Goal: Transaction & Acquisition: Purchase product/service

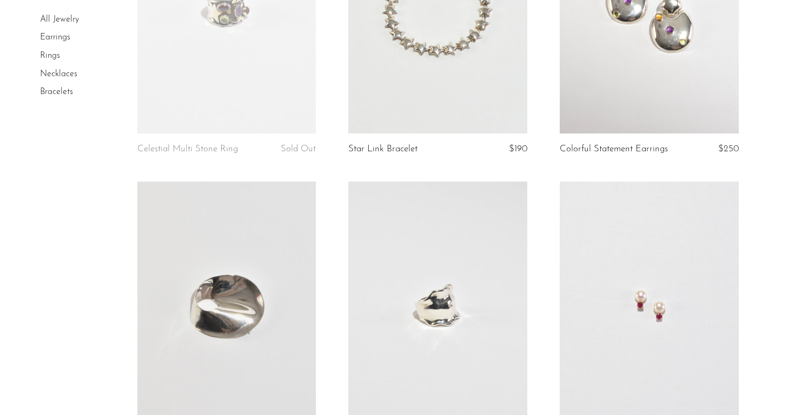
scroll to position [2471, 0]
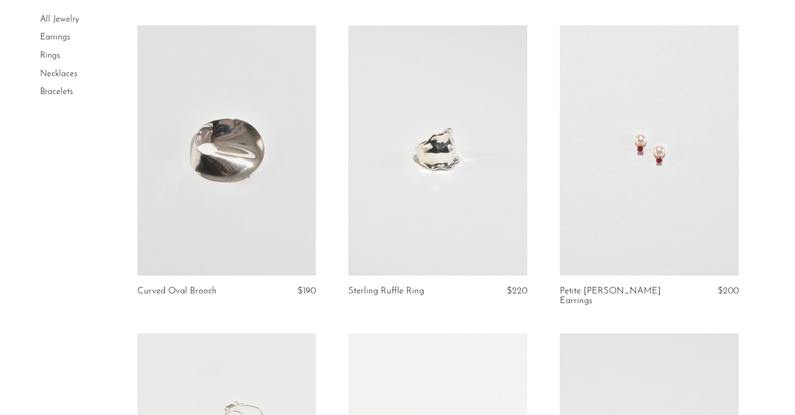
click at [676, 145] on link at bounding box center [649, 150] width 179 height 250
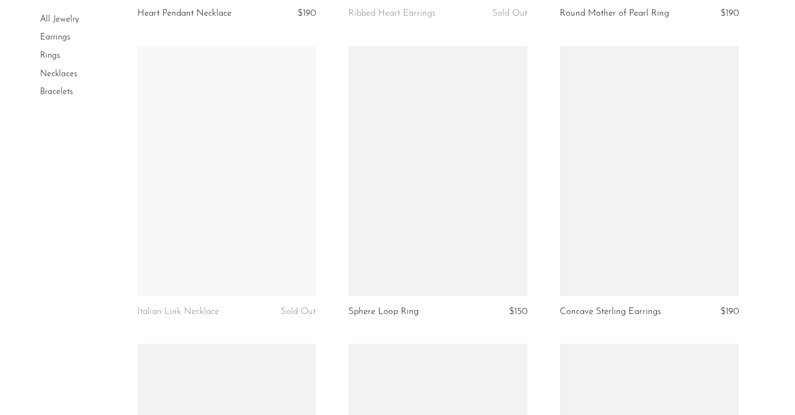
scroll to position [3035, 0]
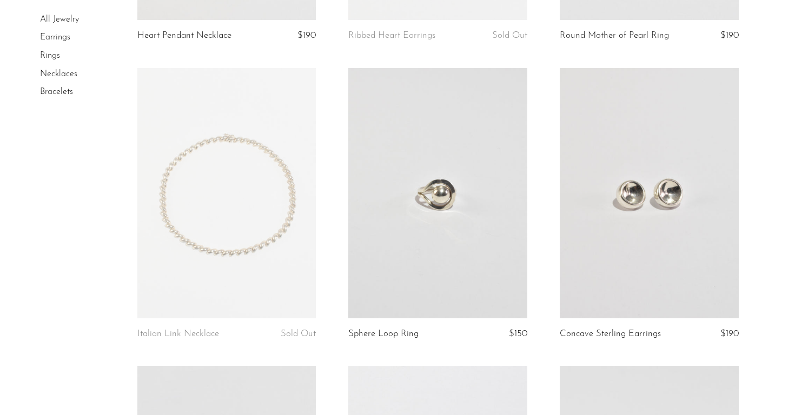
click at [218, 234] on link at bounding box center [226, 193] width 179 height 250
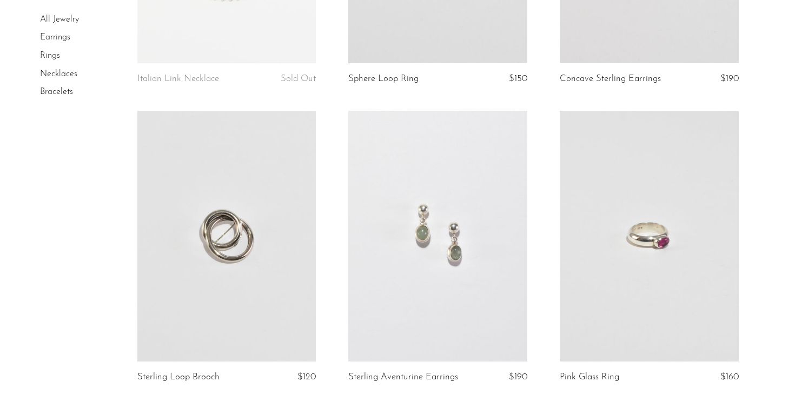
scroll to position [3452, 0]
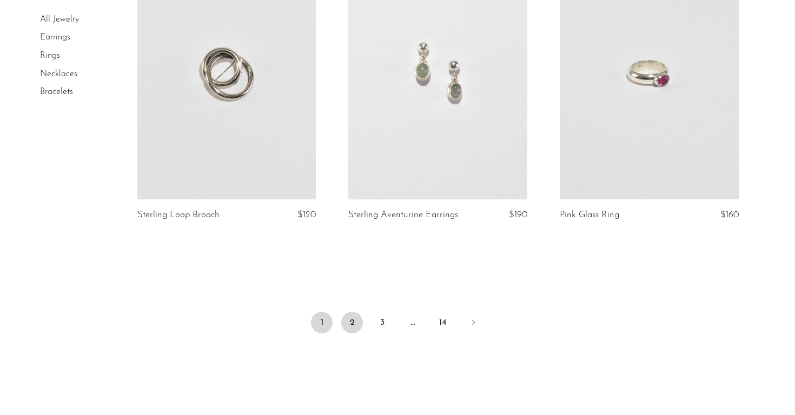
click at [356, 314] on link "2" at bounding box center [352, 323] width 22 height 22
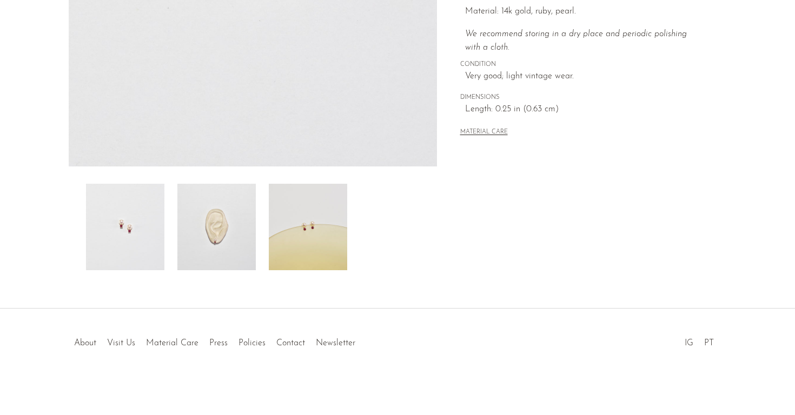
click at [201, 245] on img at bounding box center [216, 227] width 78 height 87
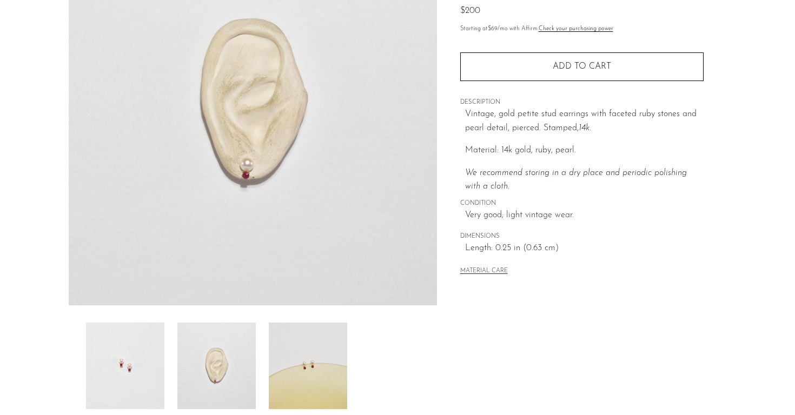
scroll to position [150, 0]
click at [124, 356] on img at bounding box center [125, 365] width 78 height 87
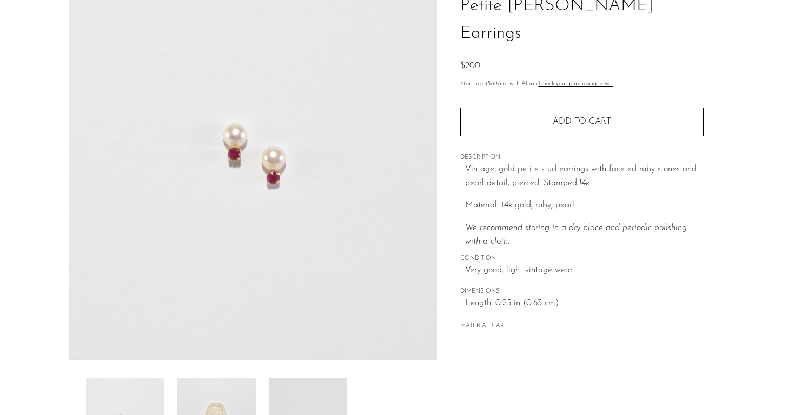
scroll to position [94, 0]
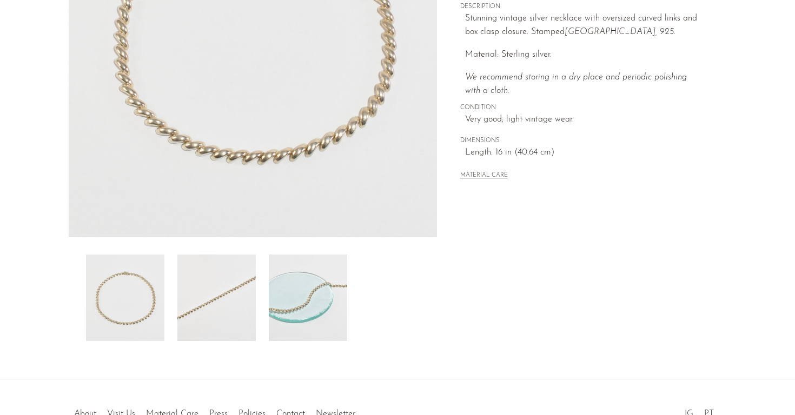
scroll to position [289, 0]
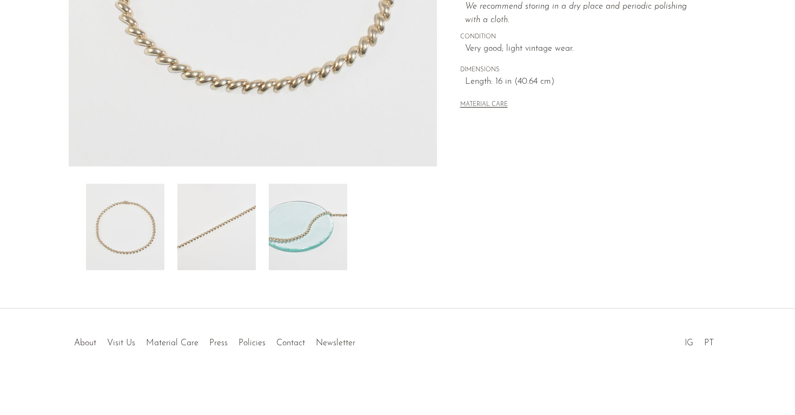
click at [318, 249] on img at bounding box center [308, 227] width 78 height 87
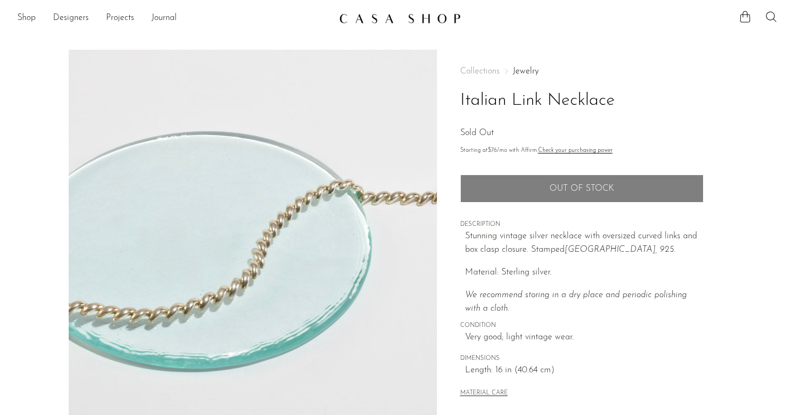
scroll to position [0, 0]
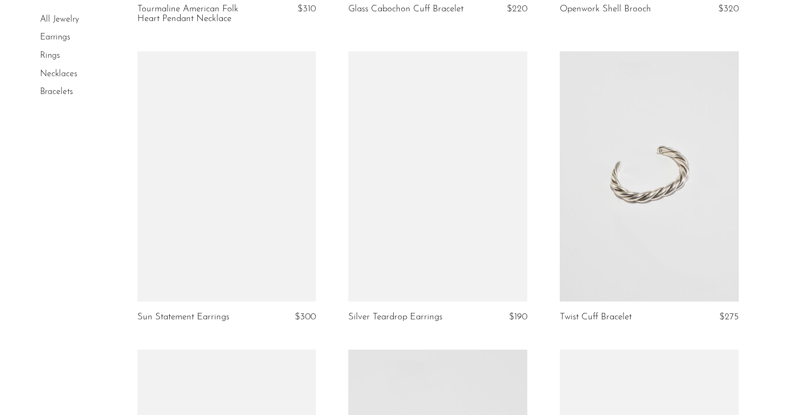
scroll to position [1320, 0]
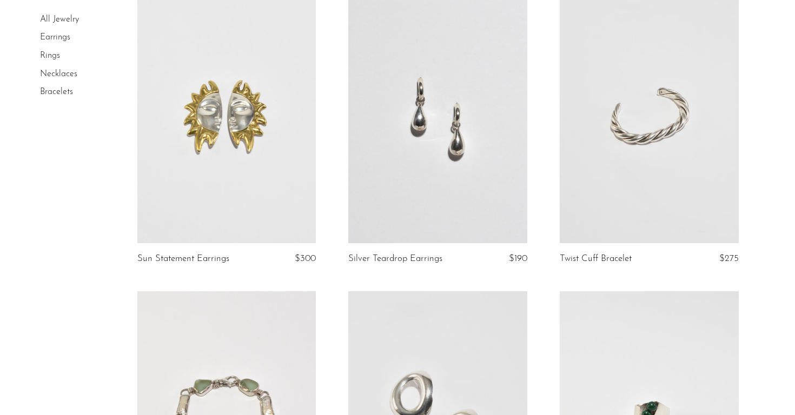
click at [685, 192] on link at bounding box center [649, 118] width 179 height 250
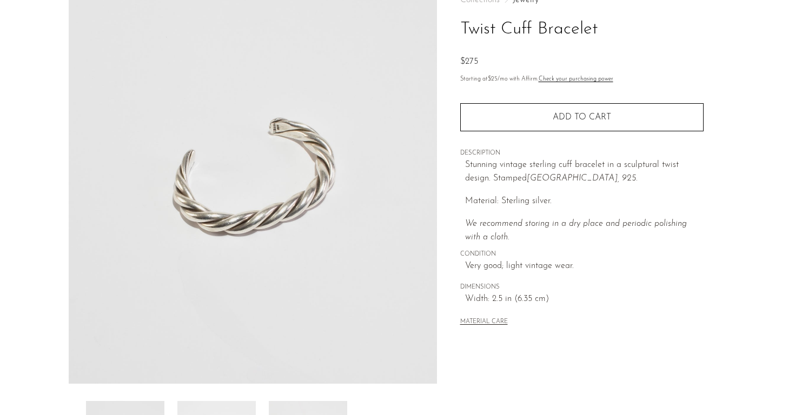
scroll to position [74, 0]
